Goal: Information Seeking & Learning: Learn about a topic

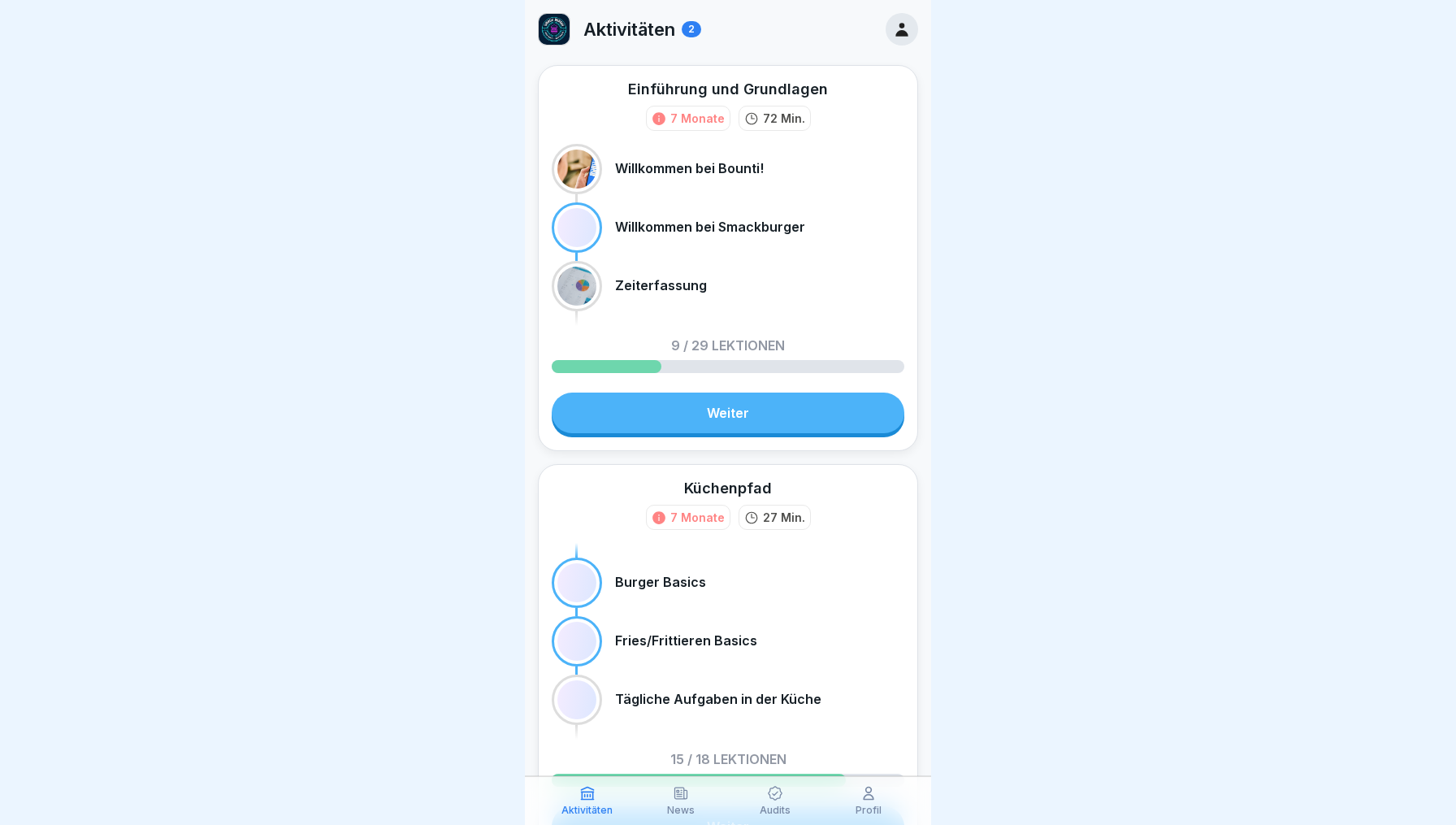
click at [670, 419] on link "Weiter" at bounding box center [728, 413] width 353 height 41
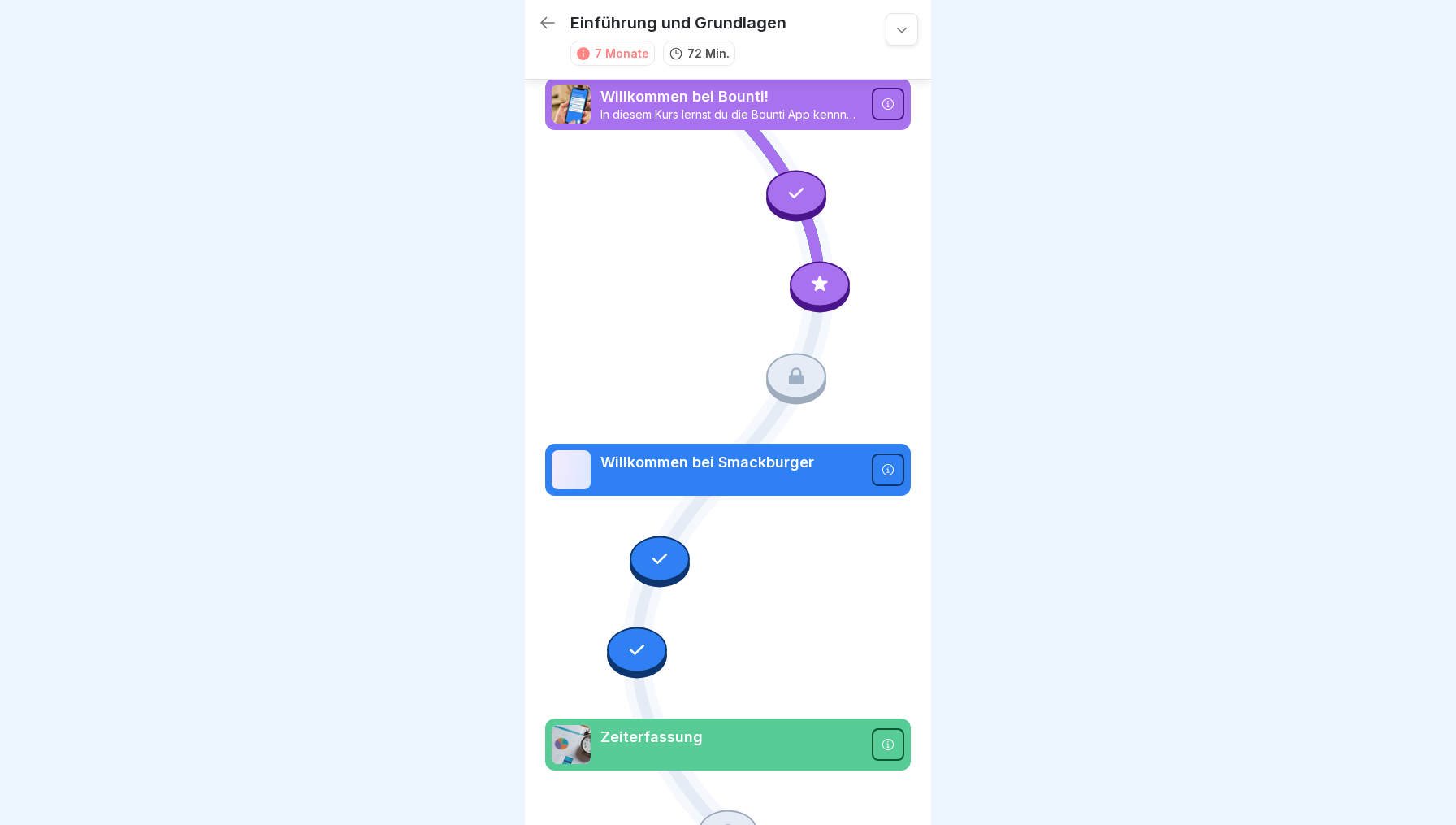
click at [795, 380] on icon at bounding box center [797, 376] width 15 height 17
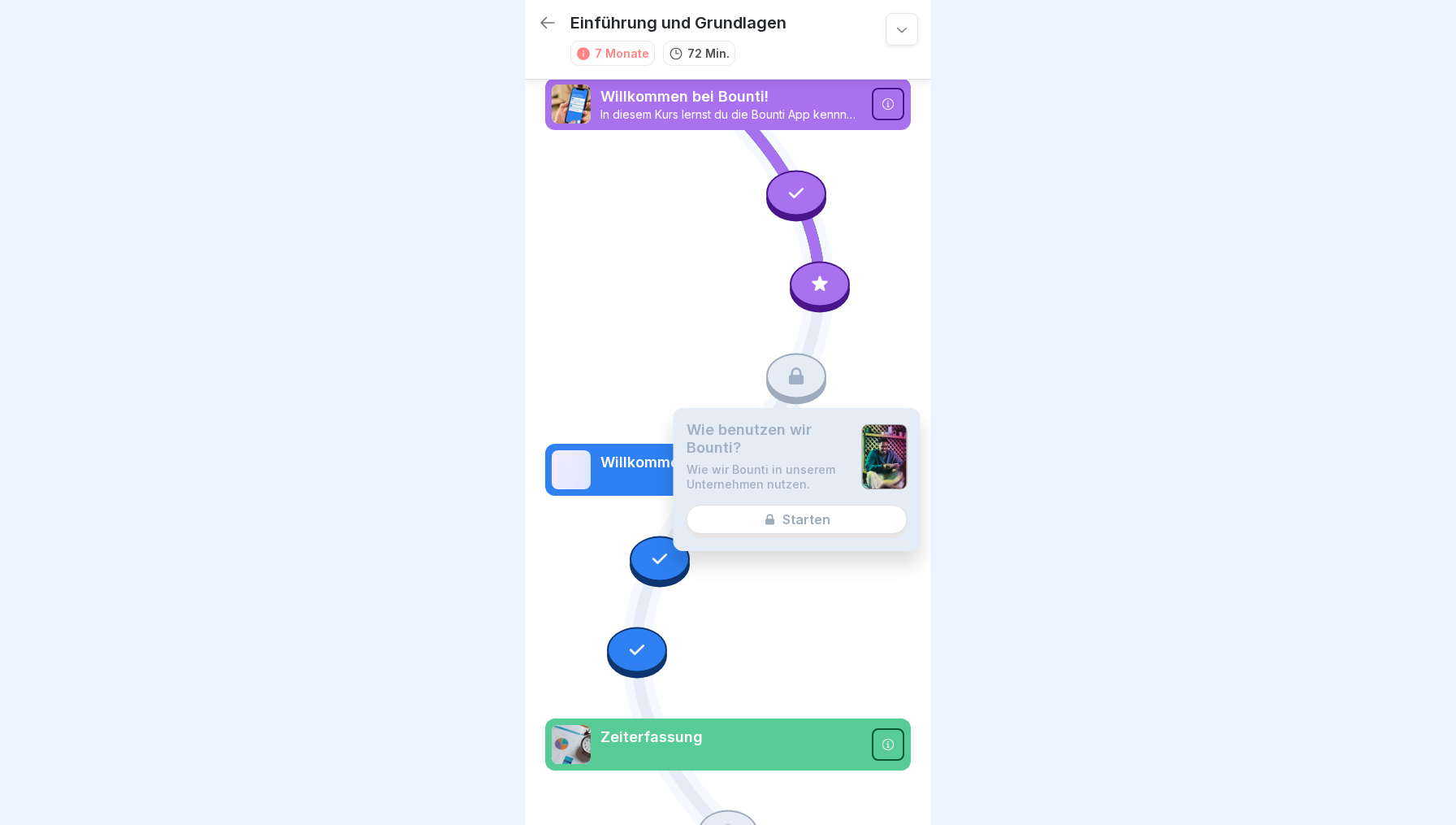
click at [806, 284] on div at bounding box center [820, 284] width 60 height 46
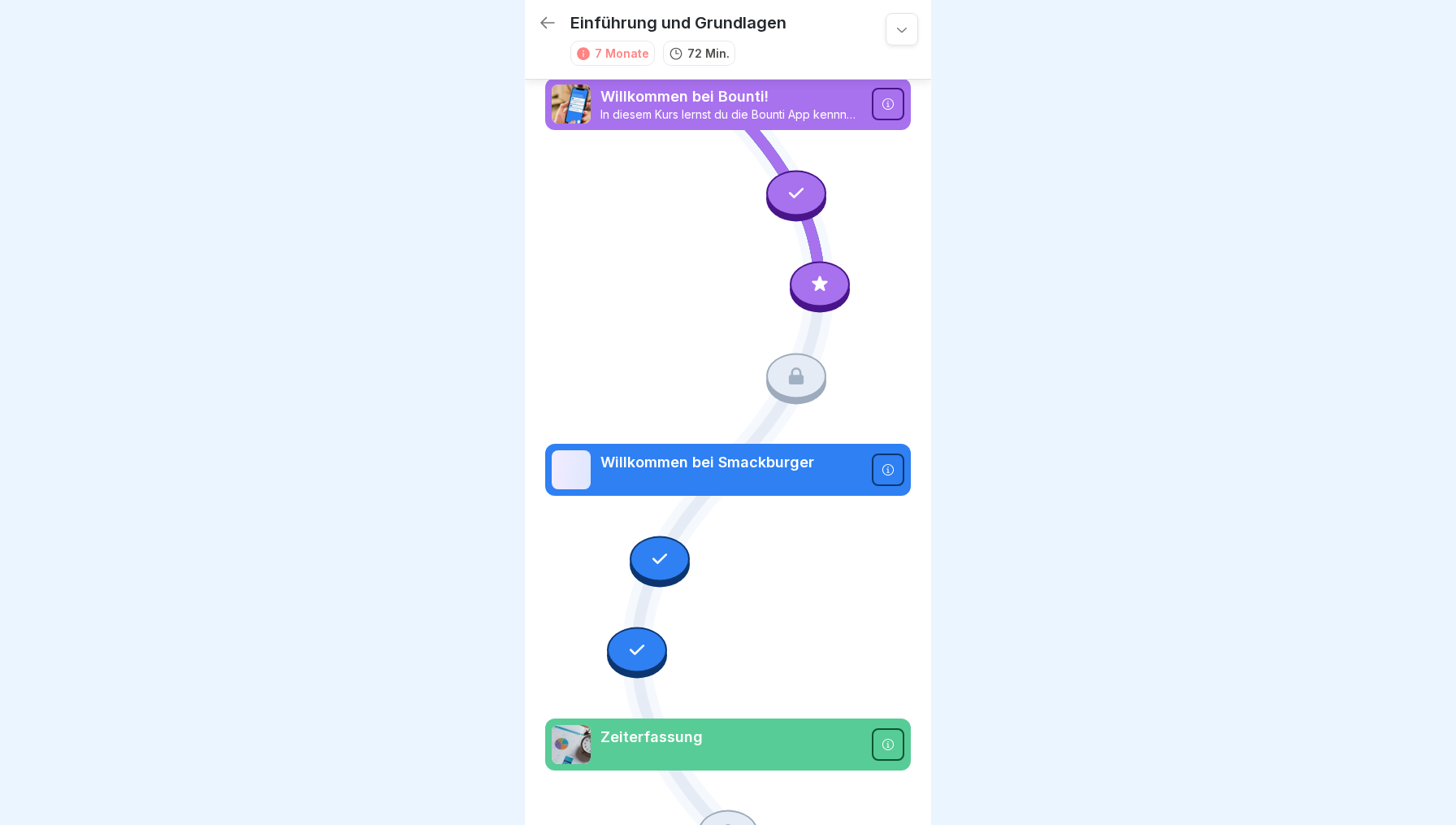
click at [819, 175] on div at bounding box center [797, 195] width 60 height 51
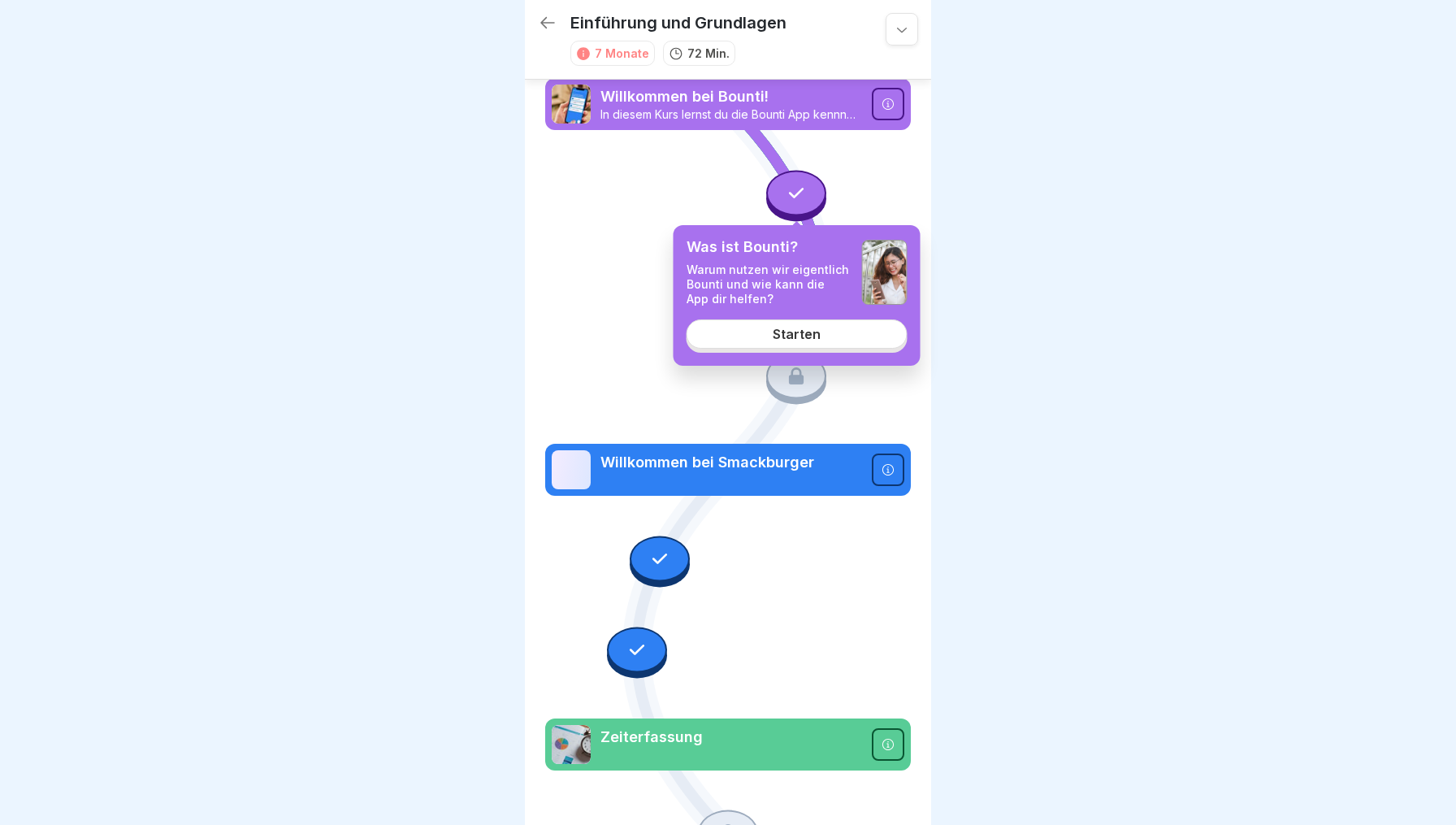
click at [782, 345] on link "Starten" at bounding box center [797, 334] width 221 height 29
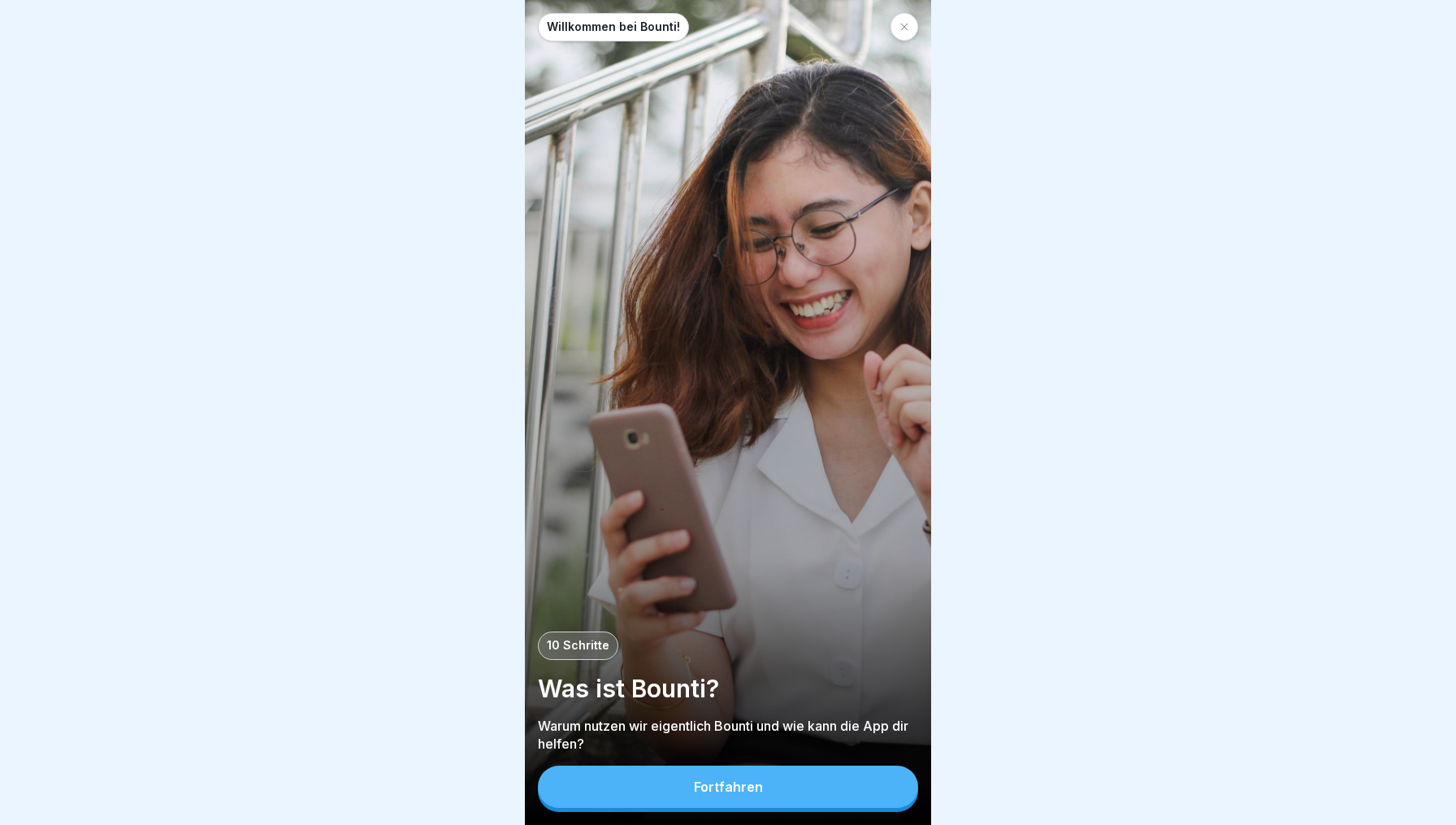
click at [752, 782] on div "Fortfahren" at bounding box center [728, 787] width 69 height 15
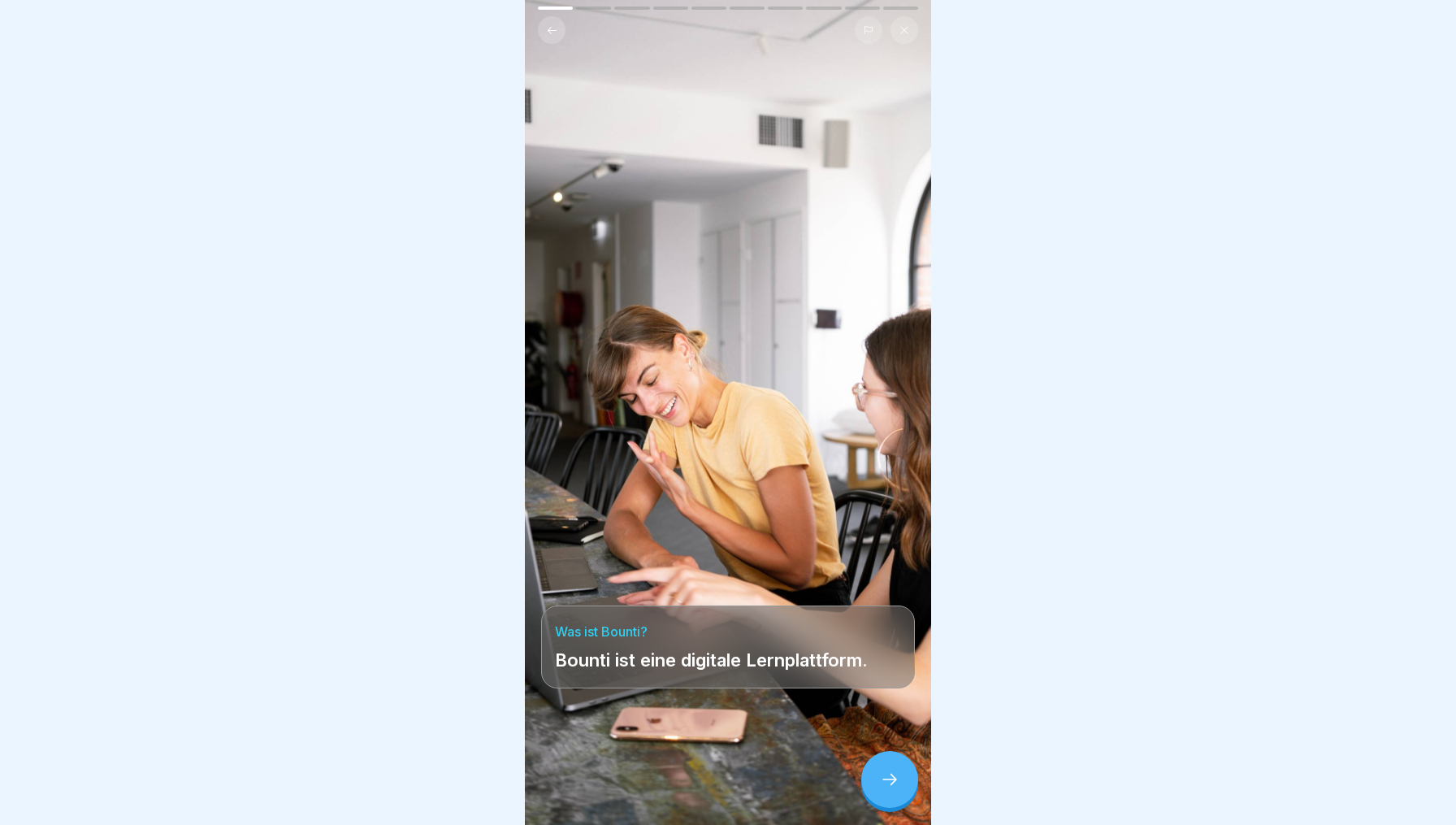
click at [867, 789] on div at bounding box center [890, 779] width 57 height 57
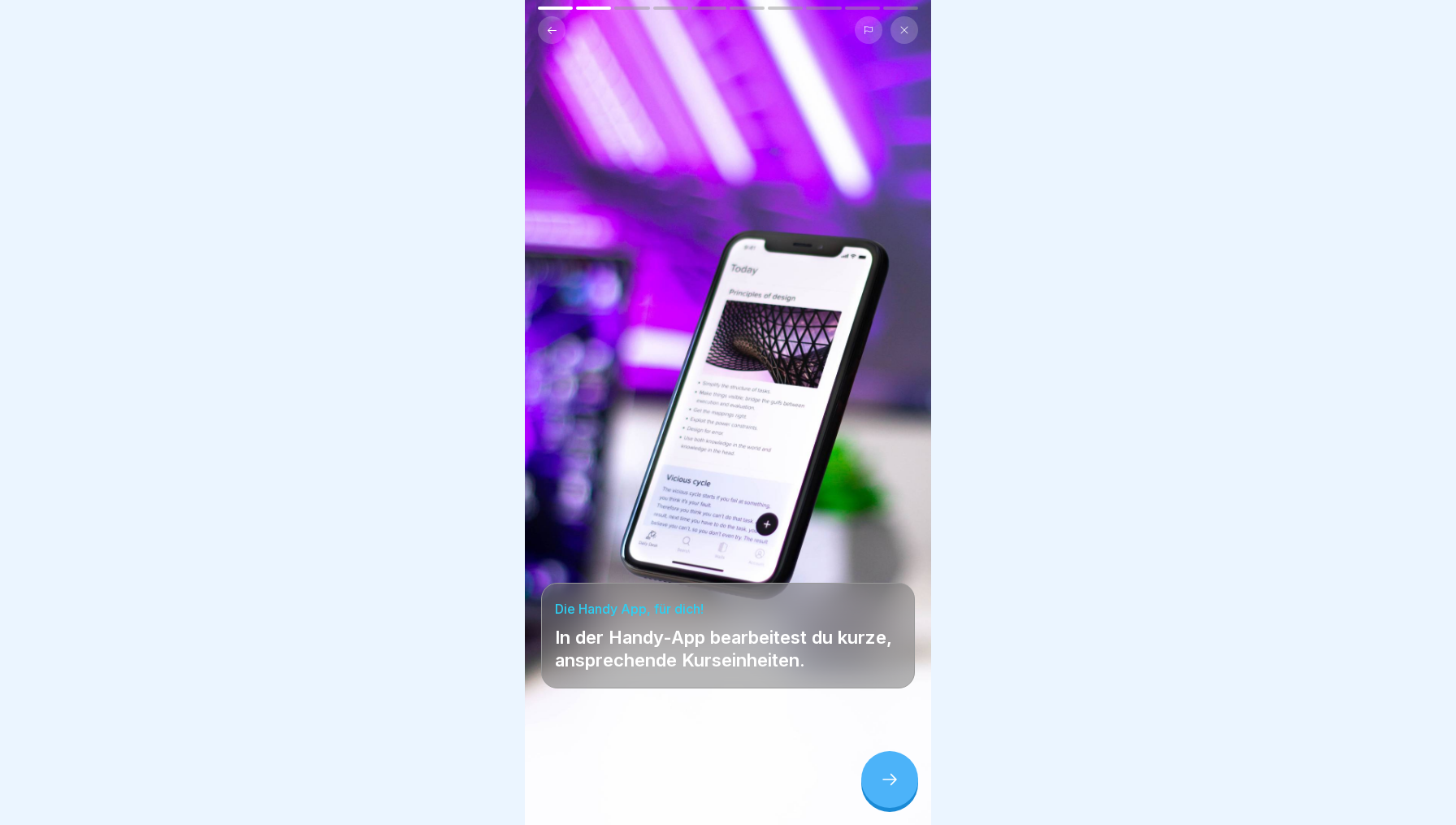
click at [867, 789] on div at bounding box center [890, 779] width 57 height 57
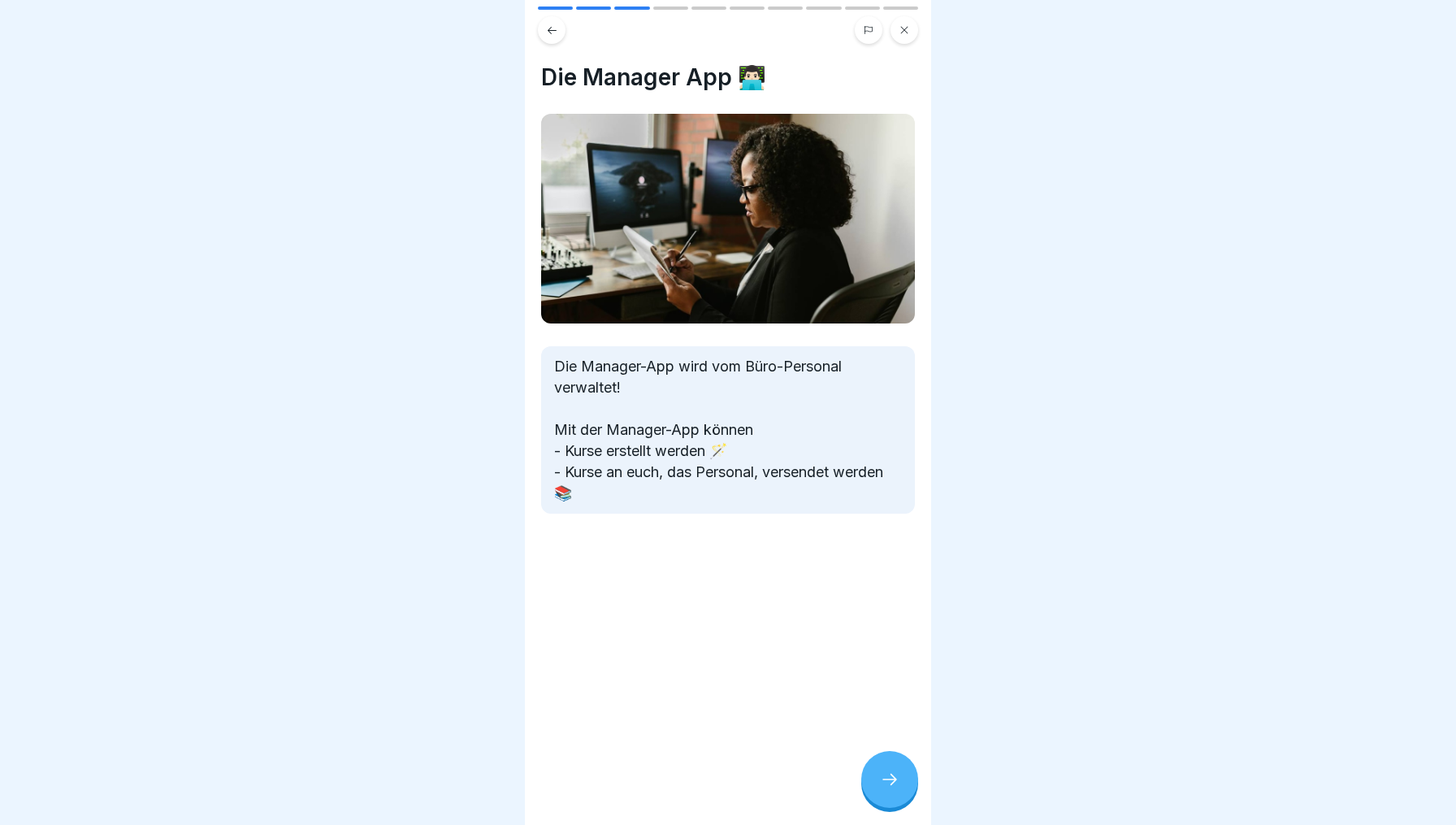
click at [867, 789] on div at bounding box center [890, 779] width 57 height 57
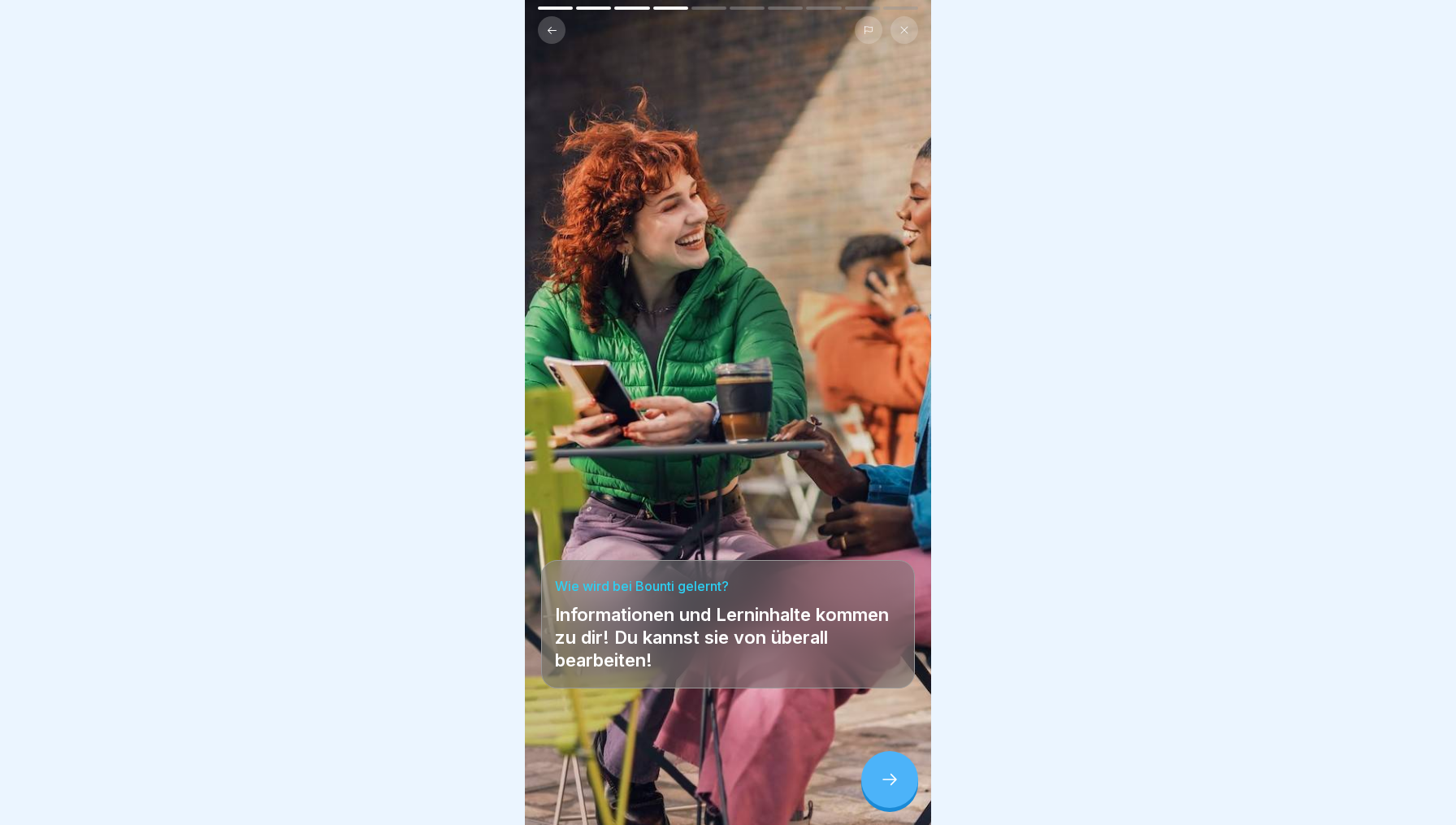
click at [867, 789] on div at bounding box center [890, 779] width 57 height 57
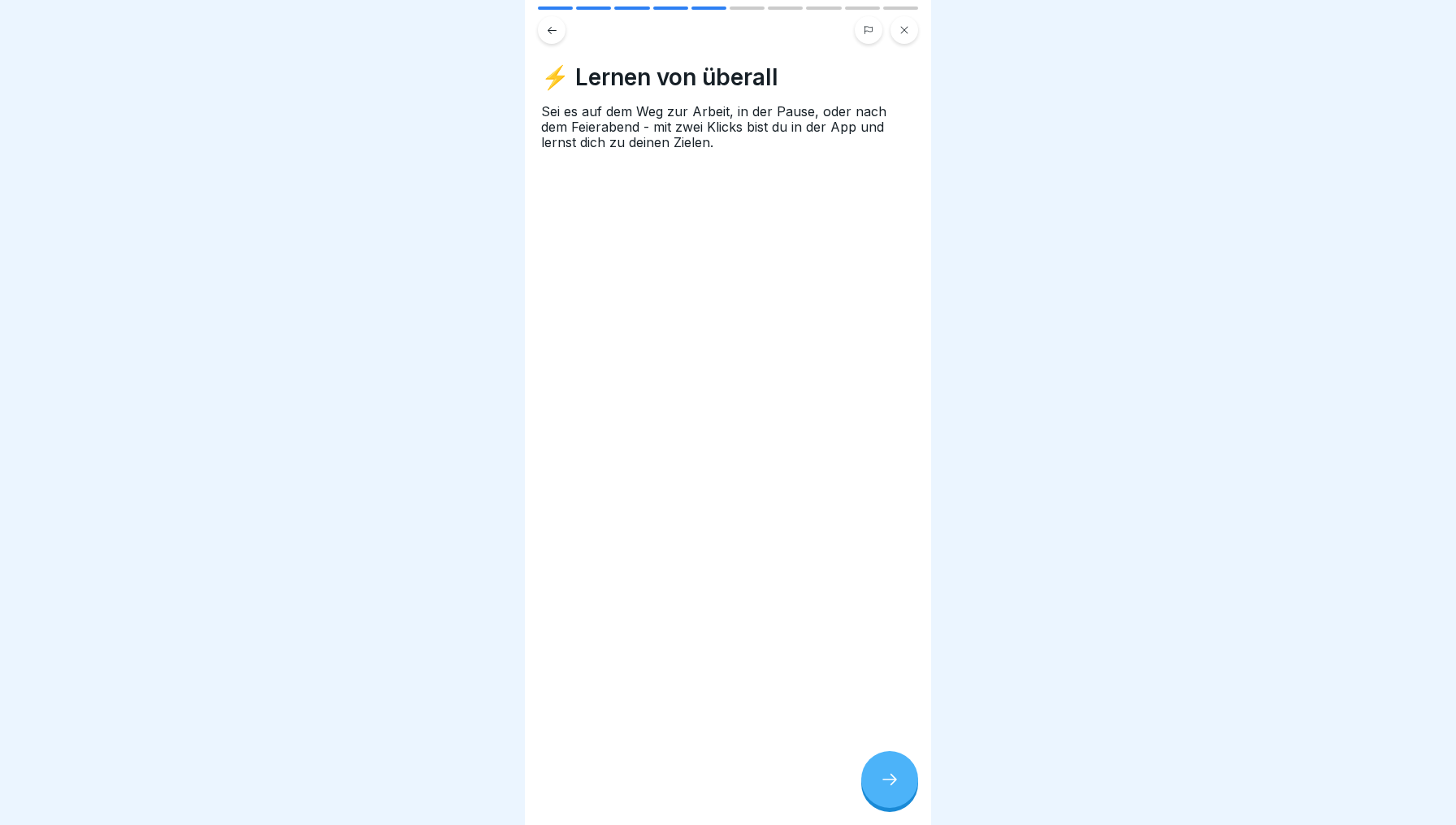
click at [904, 37] on button at bounding box center [904, 30] width 27 height 27
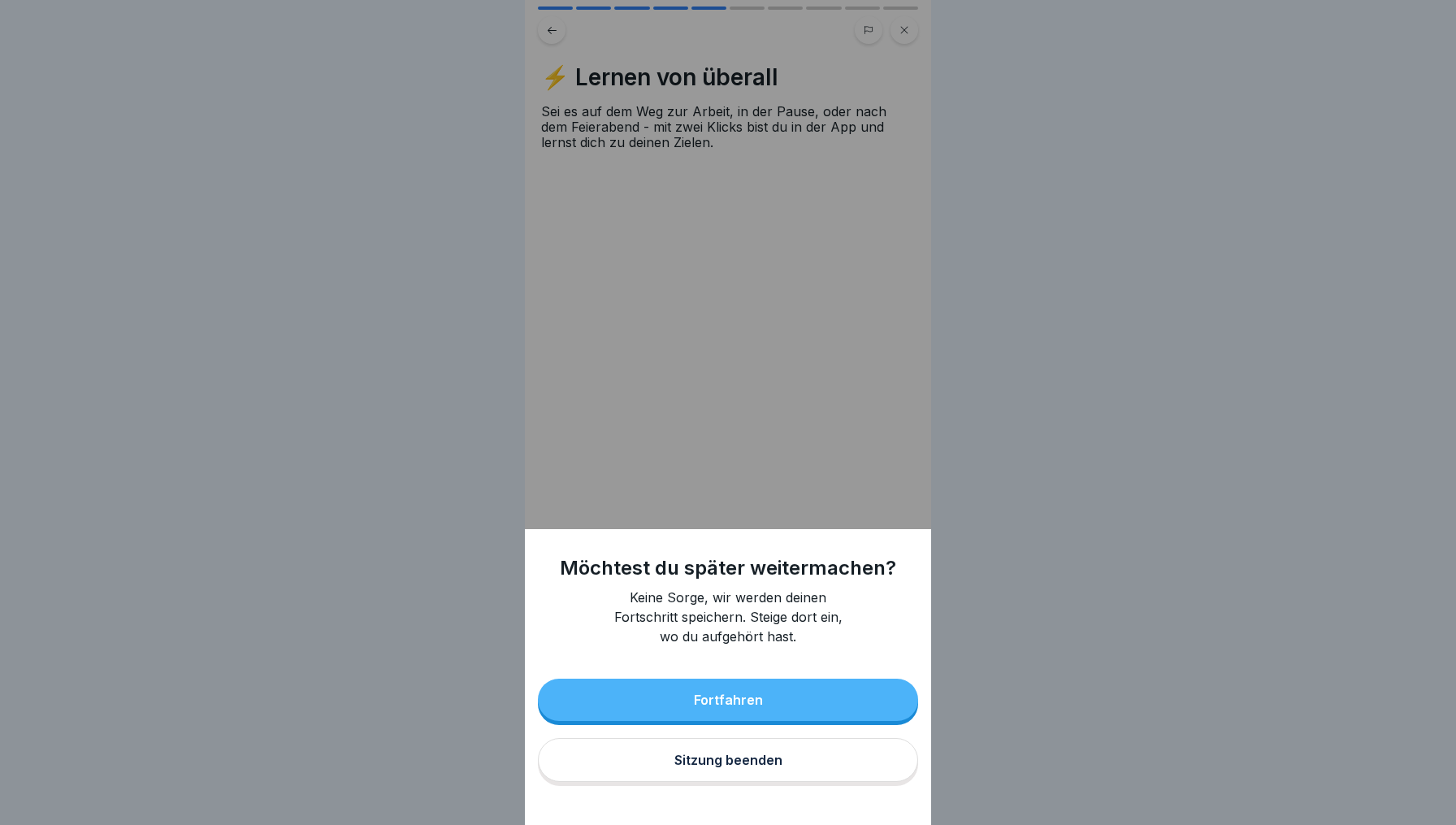
click at [759, 751] on button "Sitzung beenden" at bounding box center [728, 759] width 380 height 44
